Goal: Task Accomplishment & Management: Use online tool/utility

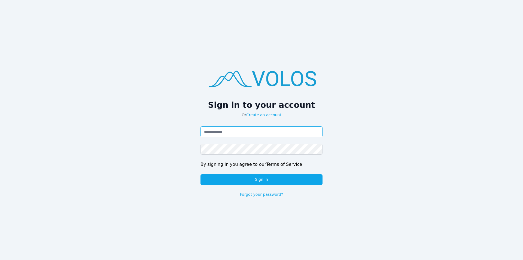
click at [242, 135] on input "Email address" at bounding box center [261, 131] width 122 height 11
paste input "**********"
type input "**********"
click at [410, 152] on div "**********" at bounding box center [261, 130] width 523 height 260
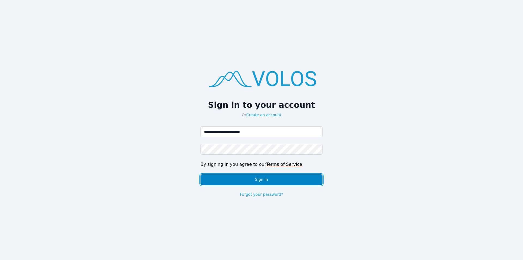
click at [295, 182] on button "Sign in" at bounding box center [261, 179] width 122 height 11
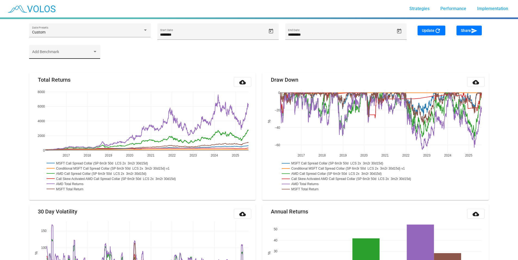
click at [53, 49] on div "Add Benchmark" at bounding box center [64, 53] width 65 height 11
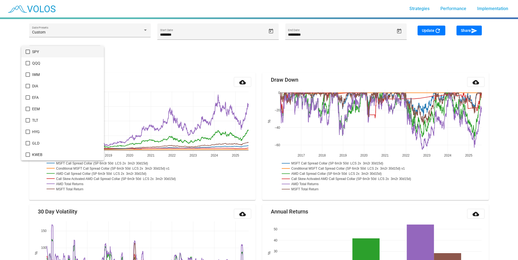
click at [169, 55] on div at bounding box center [259, 130] width 518 height 260
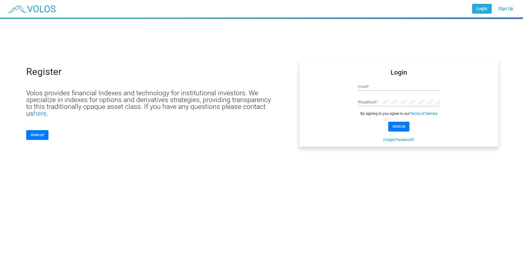
click at [385, 86] on input "Email *" at bounding box center [399, 87] width 82 height 4
paste input "**********"
type input "**********"
click at [413, 166] on div "**********" at bounding box center [261, 130] width 523 height 260
click at [402, 122] on button "SIGN IN" at bounding box center [398, 127] width 21 height 10
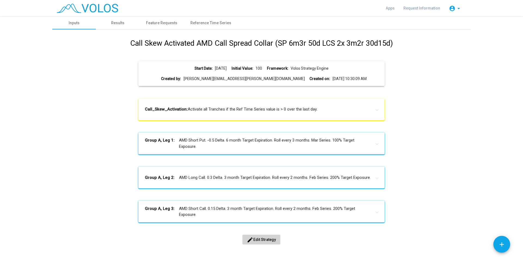
scroll to position [19, 0]
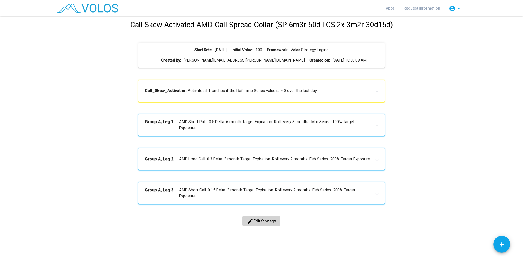
click at [268, 220] on span "edit Edit Strategy" at bounding box center [261, 221] width 29 height 4
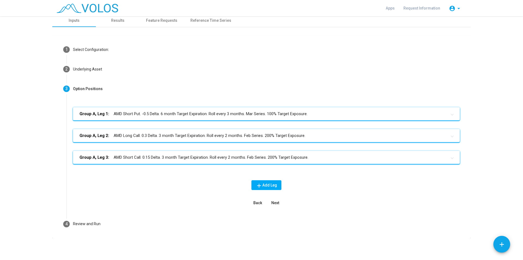
scroll to position [2, 0]
click at [178, 115] on mat-panel-title "Group A, Leg 1: AMD Short Put. -0.5 Delta. 6 month Target Expiration. Roll ever…" at bounding box center [262, 114] width 367 height 6
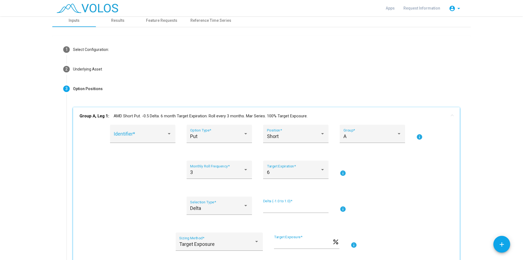
click at [188, 114] on mat-panel-title "Group A, Leg 1: AMD Short Put. -0.5 Delta. 6 month Target Expiration. Roll ever…" at bounding box center [262, 116] width 367 height 6
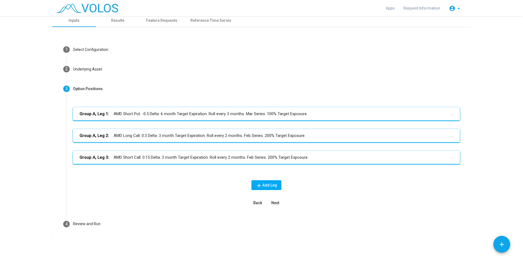
click at [305, 117] on mat-expansion-panel-header "Group A, Leg 1: AMD Short Put. -0.5 Delta. 6 month Target Expiration. Roll ever…" at bounding box center [266, 113] width 387 height 13
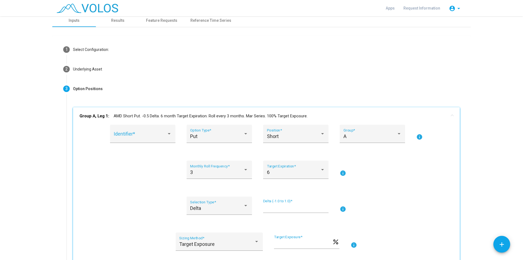
scroll to position [71, 0]
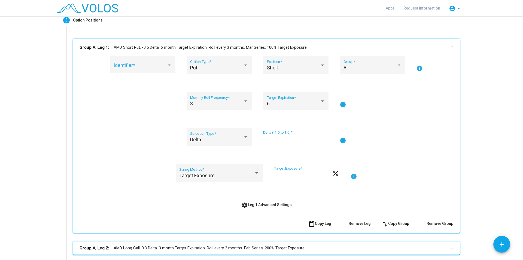
click at [123, 65] on div "Identifier *" at bounding box center [143, 67] width 58 height 14
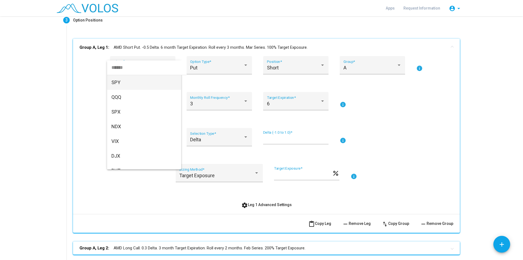
click at [428, 109] on div at bounding box center [261, 130] width 523 height 260
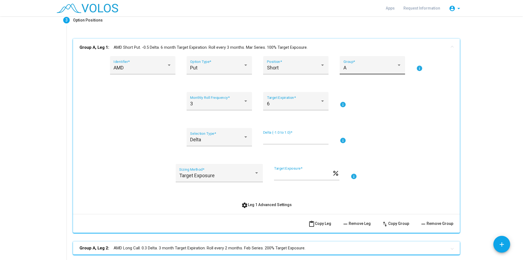
click at [366, 71] on div "A Group *" at bounding box center [372, 67] width 58 height 14
click at [440, 96] on div at bounding box center [261, 130] width 523 height 260
click at [393, 157] on div "AMD Identifier * Put Option Type * Short Position * A Group * info 3 Monthly Ro…" at bounding box center [265, 133] width 373 height 154
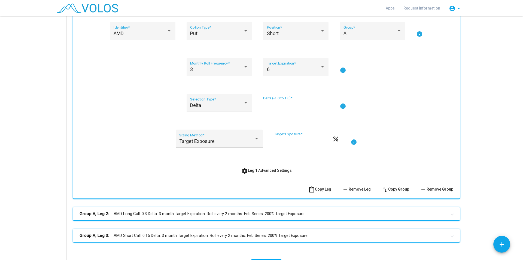
click at [158, 213] on mat-panel-title "Group A, Leg 2: AMD Long Call. 0.3 Delta. 3 month Target Expiration. Roll every…" at bounding box center [262, 214] width 367 height 6
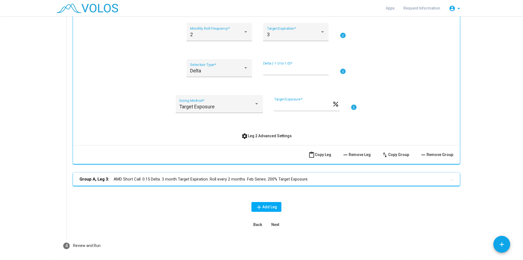
scroll to position [364, 0]
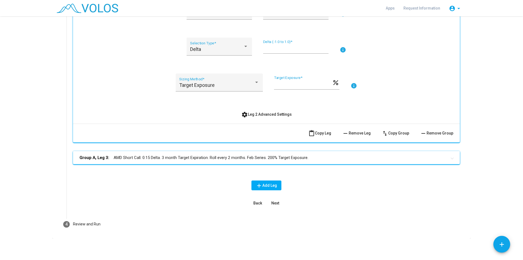
click at [209, 159] on mat-panel-title "Group A, Leg 3: AMD Short Call. 0.15 Delta. 3 month Target Expiration. Roll eve…" at bounding box center [262, 158] width 367 height 6
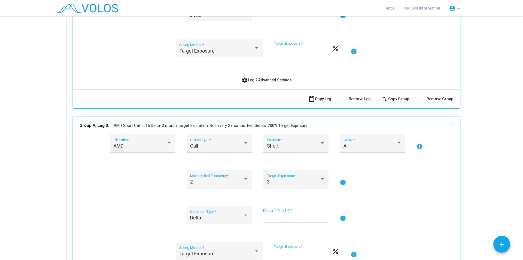
scroll to position [536, 0]
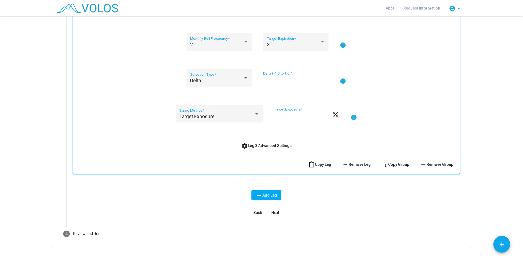
click at [107, 127] on div "Target Exposure Sizing Method * *** Target Exposure * percent info" at bounding box center [265, 117] width 373 height 25
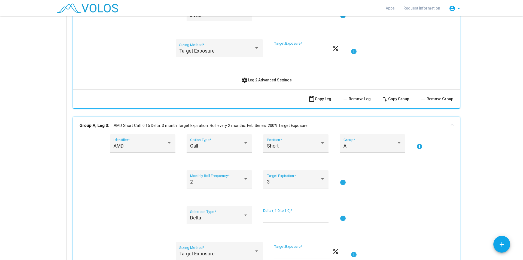
scroll to position [502, 0]
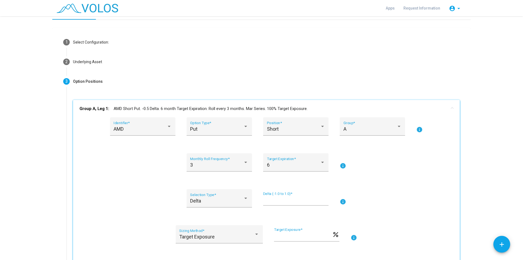
scroll to position [0, 0]
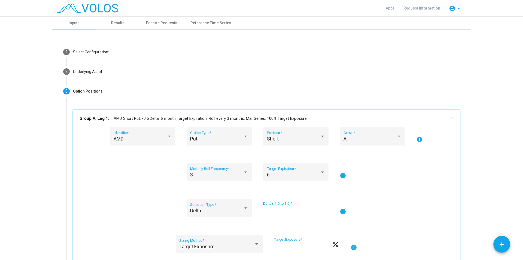
click at [136, 115] on mat-panel-title "Group A, Leg 1: AMD Short Put. -0.5 Delta. 6 month Target Expiration. Roll ever…" at bounding box center [262, 118] width 367 height 6
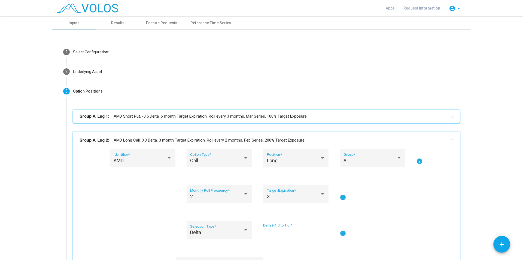
click at [177, 138] on mat-panel-title "Group A, Leg 2: AMD Long Call. 0.3 Delta. 3 month Target Expiration. Roll every…" at bounding box center [262, 140] width 367 height 6
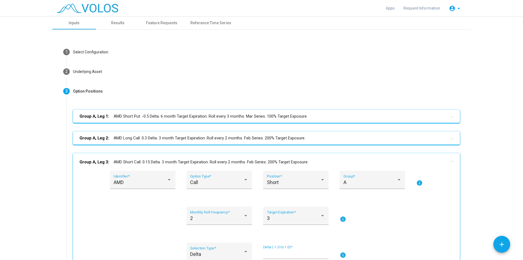
click at [195, 160] on mat-panel-title "Group A, Leg 3: AMD Short Call. 0.15 Delta. 3 month Target Expiration. Roll eve…" at bounding box center [262, 162] width 367 height 6
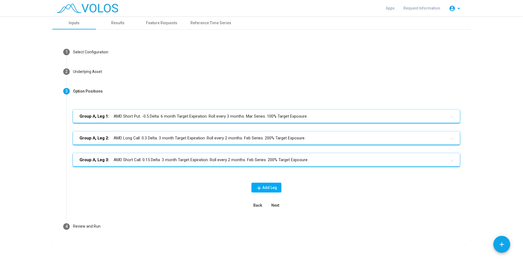
scroll to position [2, 0]
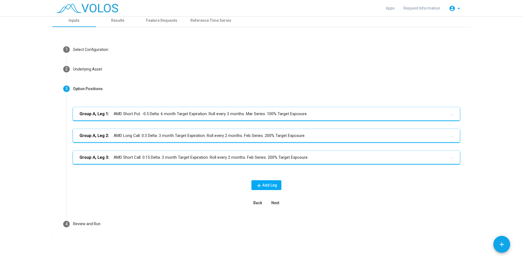
click at [267, 183] on span "add Add Leg" at bounding box center [266, 185] width 21 height 4
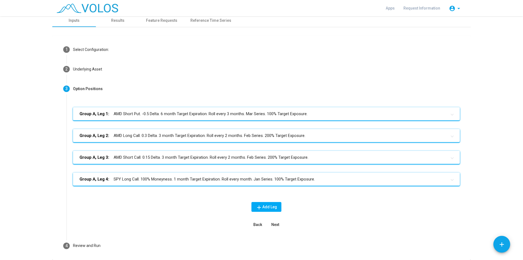
click at [285, 180] on mat-panel-title "Group A, Leg 4: SPY Long Call. 100% Moneyness. 1 month Target Expiration. Roll …" at bounding box center [262, 179] width 367 height 6
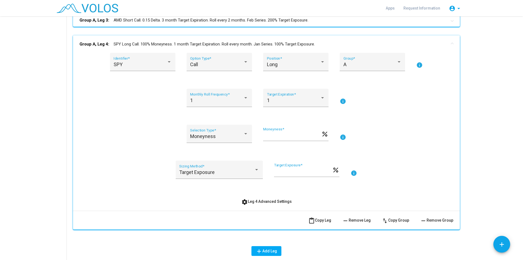
scroll to position [205, 0]
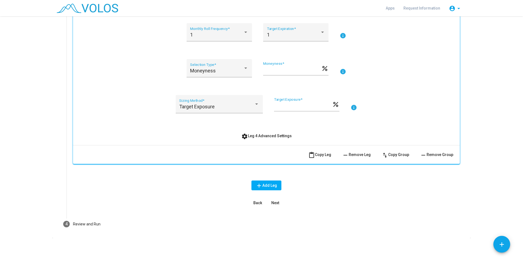
click at [355, 155] on span "remove Remove Leg" at bounding box center [356, 154] width 29 height 4
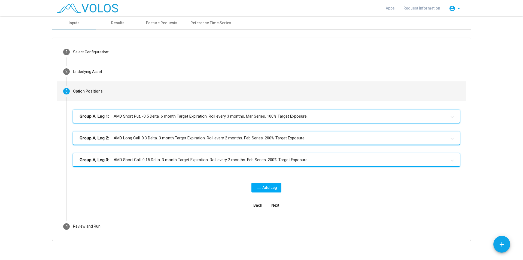
scroll to position [2, 0]
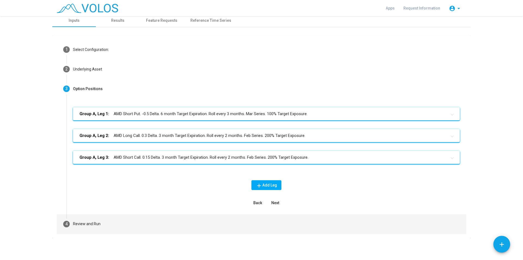
click at [70, 225] on mat-step-header "4 Review and Run" at bounding box center [261, 224] width 409 height 20
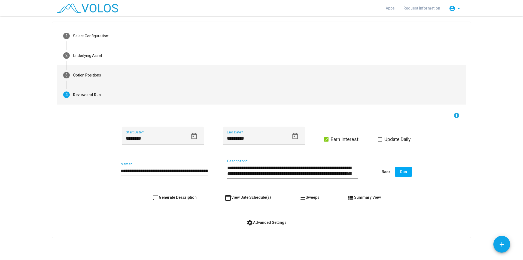
scroll to position [0, 0]
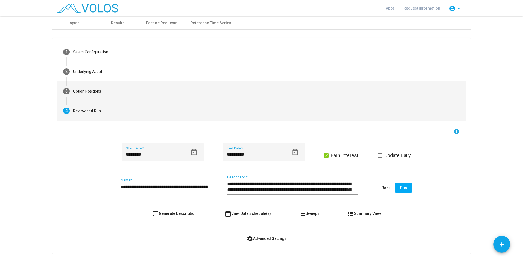
click at [88, 95] on mat-step-header "3 Option Positions" at bounding box center [261, 91] width 409 height 20
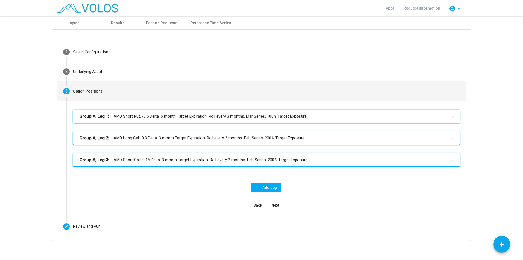
click at [260, 114] on mat-panel-title "Group A, Leg 1: AMD Short Put. -0.5 Delta. 6 month Target Expiration. Roll ever…" at bounding box center [262, 116] width 367 height 6
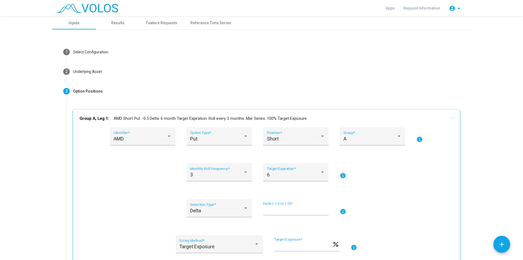
scroll to position [137, 0]
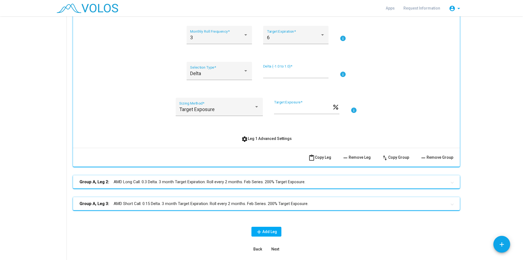
click at [273, 139] on span "settings Leg 1 Advanced Settings" at bounding box center [266, 138] width 50 height 4
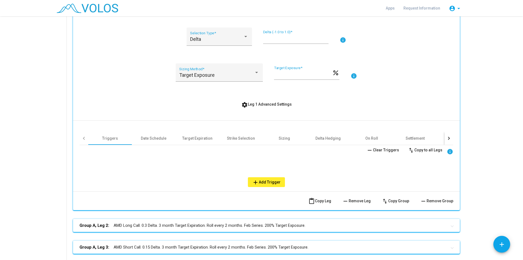
scroll to position [261, 0]
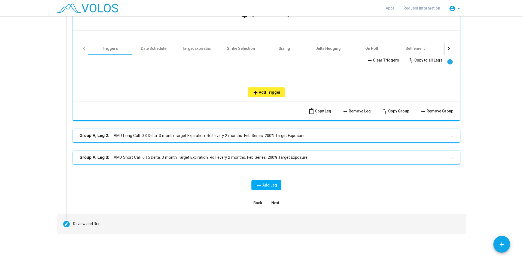
click at [84, 223] on div "Review and Run" at bounding box center [86, 224] width 27 height 6
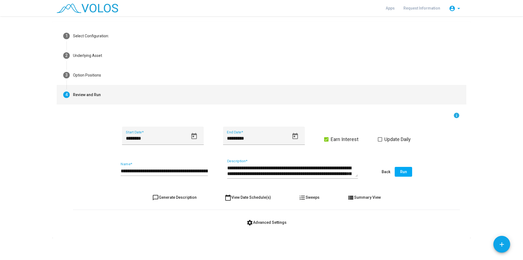
click at [402, 174] on span "Run" at bounding box center [403, 172] width 7 height 4
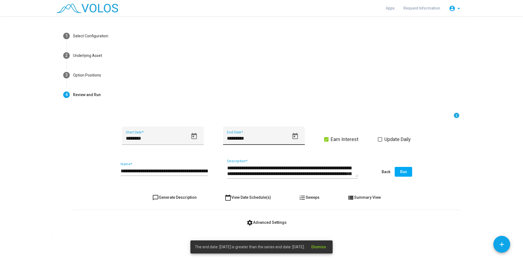
click at [295, 137] on icon "Open calendar" at bounding box center [294, 136] width 5 height 6
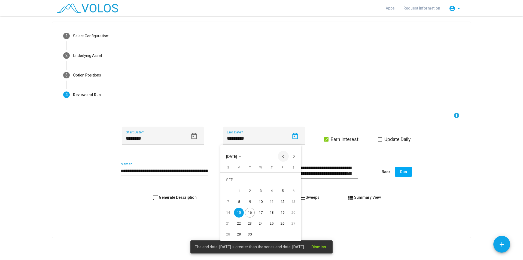
click at [282, 156] on button "Previous month" at bounding box center [283, 156] width 11 height 11
click at [286, 182] on div "1" at bounding box center [282, 180] width 10 height 10
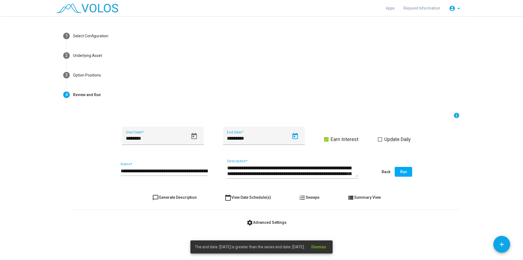
type input "********"
click at [443, 183] on div "**********" at bounding box center [266, 172] width 387 height 26
click at [404, 172] on span "Run" at bounding box center [403, 172] width 7 height 4
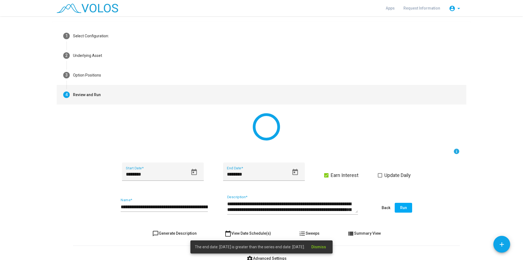
scroll to position [0, 0]
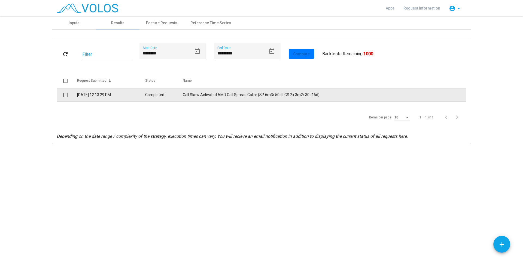
click at [280, 96] on td "Call Skew Activated AMD Call Spread Collar (SP 6m3r 50d LCS 2x 3m2r 30d15d)" at bounding box center [324, 94] width 283 height 13
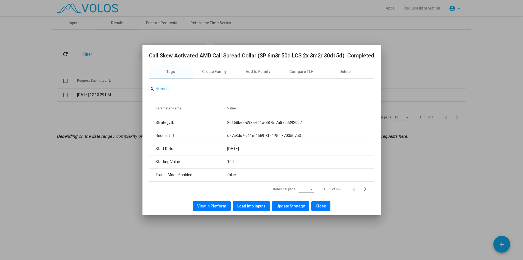
click at [218, 207] on span "View in Platform" at bounding box center [211, 206] width 29 height 4
click at [313, 208] on button "Close" at bounding box center [320, 206] width 19 height 10
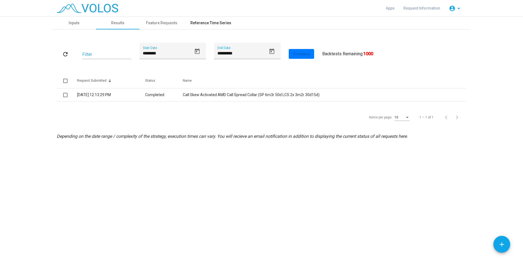
click at [212, 20] on div "Reference Time Series" at bounding box center [210, 23] width 41 height 6
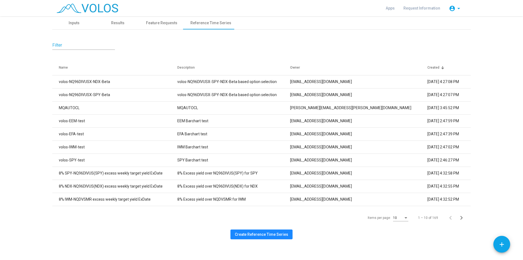
click at [263, 234] on span "Create Reference Time Series" at bounding box center [261, 234] width 53 height 4
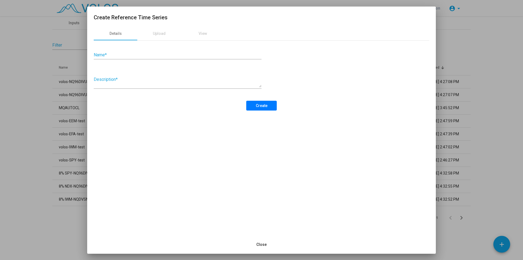
click at [163, 35] on div "Upload" at bounding box center [159, 34] width 13 height 6
click at [157, 29] on div "Upload" at bounding box center [159, 33] width 44 height 13
click at [124, 33] on div "Details" at bounding box center [116, 33] width 44 height 13
click at [151, 34] on div "Upload" at bounding box center [159, 33] width 44 height 13
click at [264, 245] on span "Close" at bounding box center [261, 244] width 10 height 4
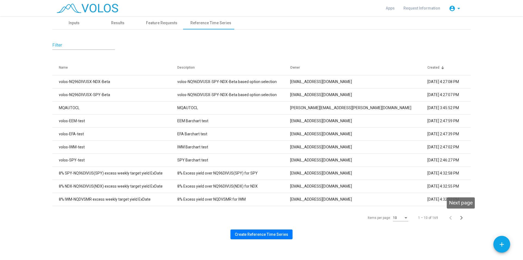
click at [460, 215] on icon "Next page" at bounding box center [461, 218] width 8 height 8
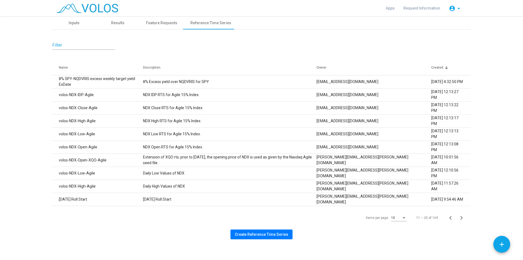
click at [460, 215] on icon "Next page" at bounding box center [461, 218] width 8 height 8
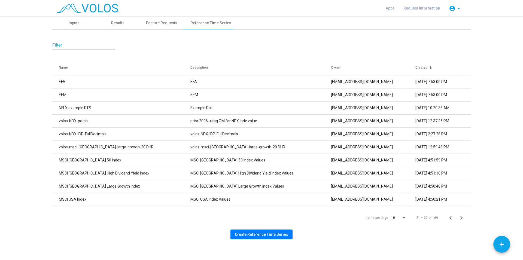
click at [460, 215] on icon "Next page" at bounding box center [461, 218] width 8 height 8
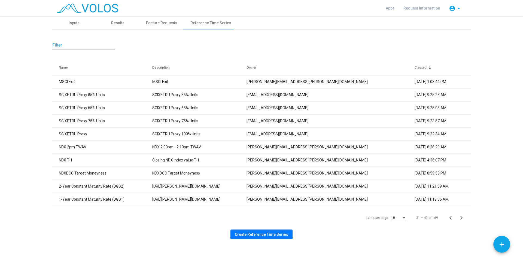
click at [460, 215] on icon "Next page" at bounding box center [461, 218] width 8 height 8
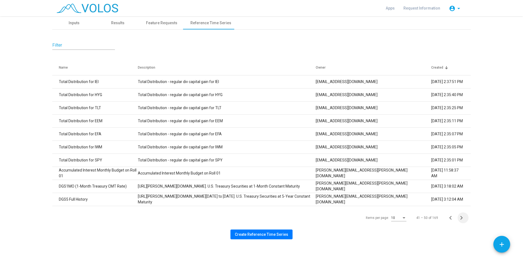
click at [460, 215] on icon "Next page" at bounding box center [461, 218] width 8 height 8
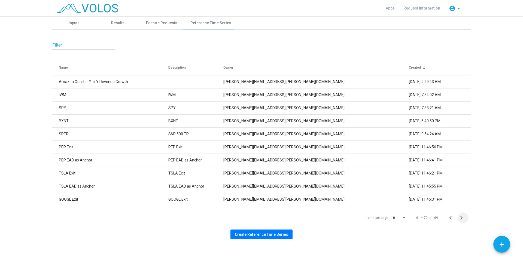
click at [460, 215] on icon "Next page" at bounding box center [461, 218] width 8 height 8
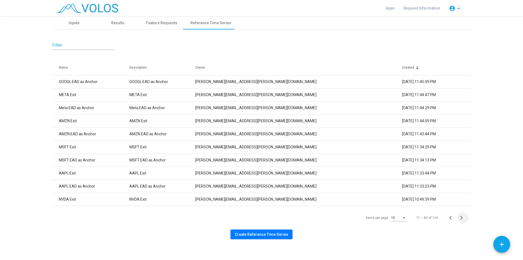
click at [460, 215] on icon "Next page" at bounding box center [461, 218] width 8 height 8
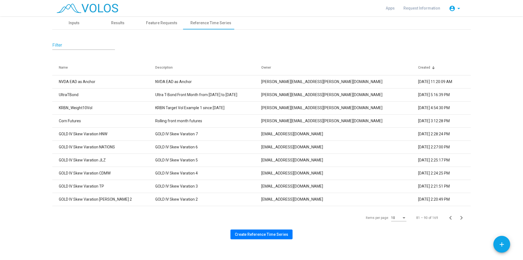
click at [460, 215] on icon "Next page" at bounding box center [461, 218] width 8 height 8
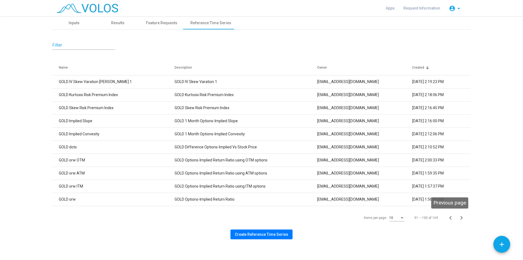
click at [447, 217] on icon "Previous page" at bounding box center [450, 218] width 8 height 8
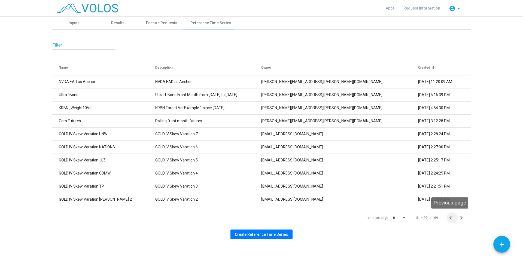
click at [447, 217] on icon "Previous page" at bounding box center [450, 218] width 8 height 8
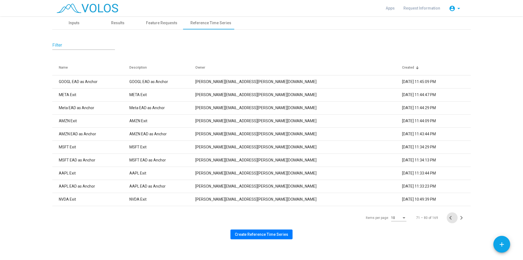
click at [447, 217] on icon "Previous page" at bounding box center [450, 218] width 8 height 8
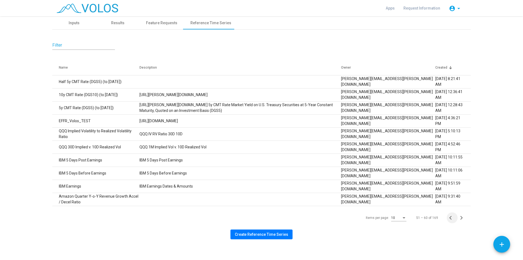
click at [447, 217] on icon "Previous page" at bounding box center [450, 218] width 8 height 8
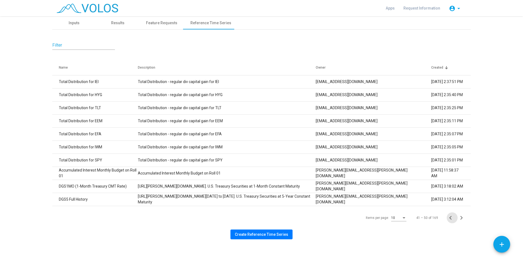
click at [447, 217] on icon "Previous page" at bounding box center [450, 218] width 8 height 8
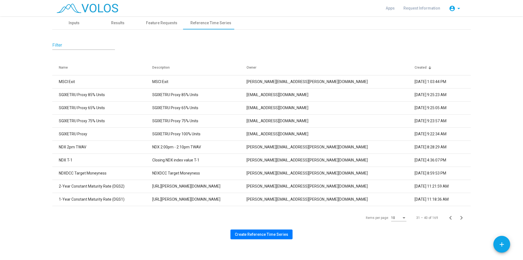
click at [447, 217] on icon "Previous page" at bounding box center [450, 218] width 8 height 8
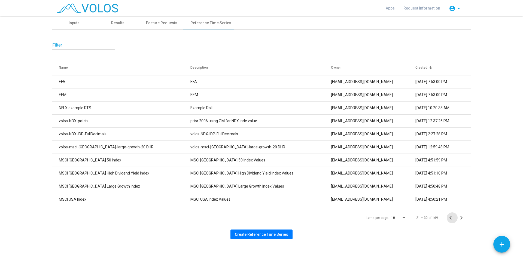
click at [447, 217] on icon "Previous page" at bounding box center [450, 218] width 8 height 8
